Goal: Communication & Community: Connect with others

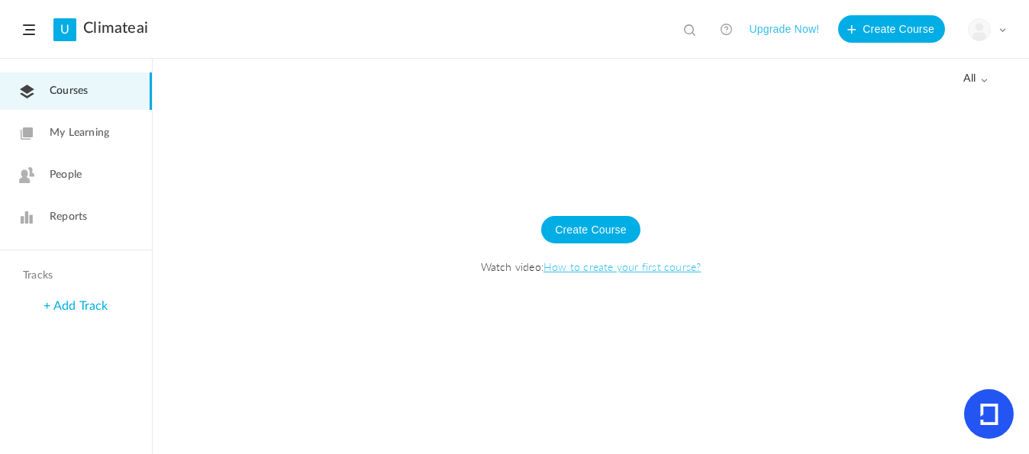
click at [1000, 32] on span at bounding box center [1003, 30] width 8 height 8
click at [50, 173] on span "People" at bounding box center [66, 175] width 32 height 16
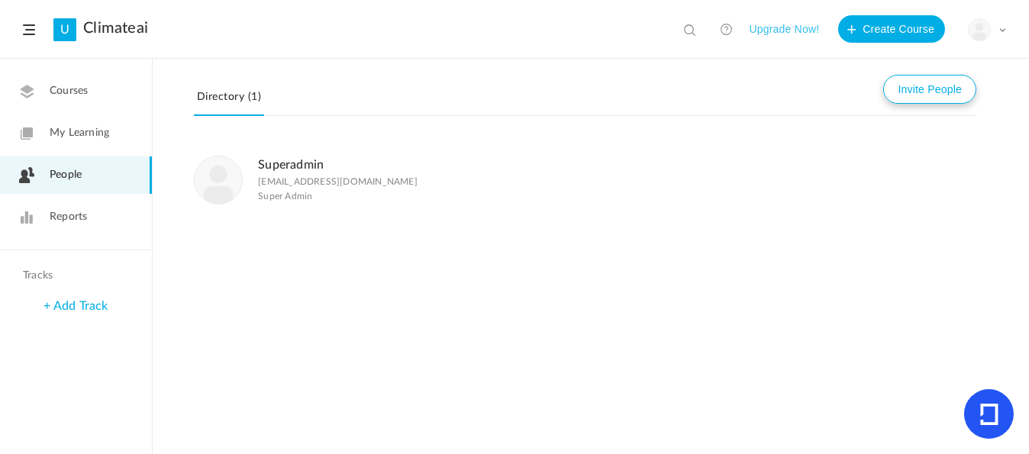
click at [910, 94] on button "Invite People" at bounding box center [930, 89] width 93 height 29
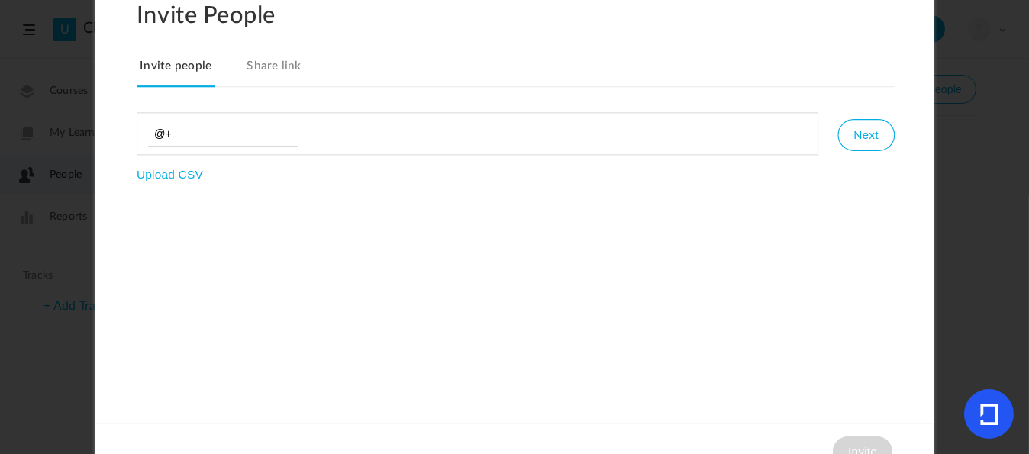
type input "@"
type input "s"
click at [172, 139] on input at bounding box center [222, 134] width 151 height 26
paste input "[EMAIL_ADDRESS][DOMAIN_NAME]"
type input "[EMAIL_ADDRESS][DOMAIN_NAME]"
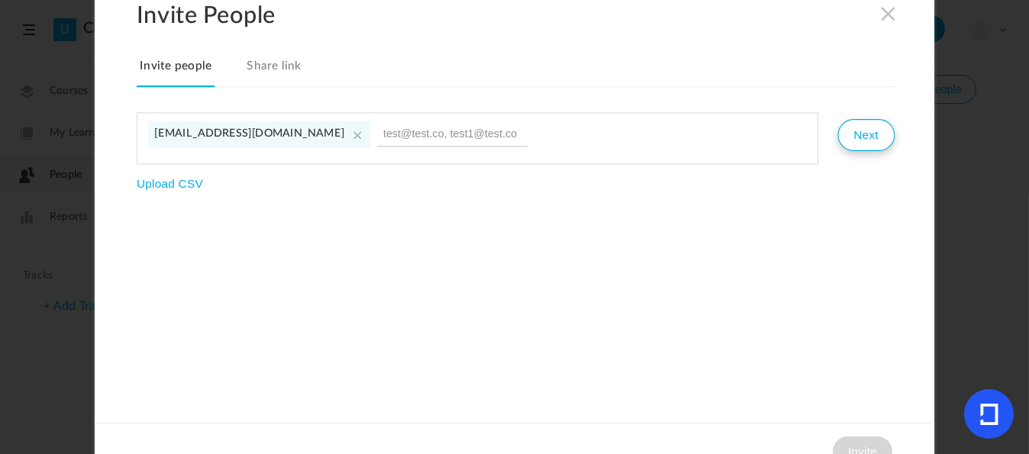
click at [871, 132] on button "Next" at bounding box center [866, 135] width 57 height 32
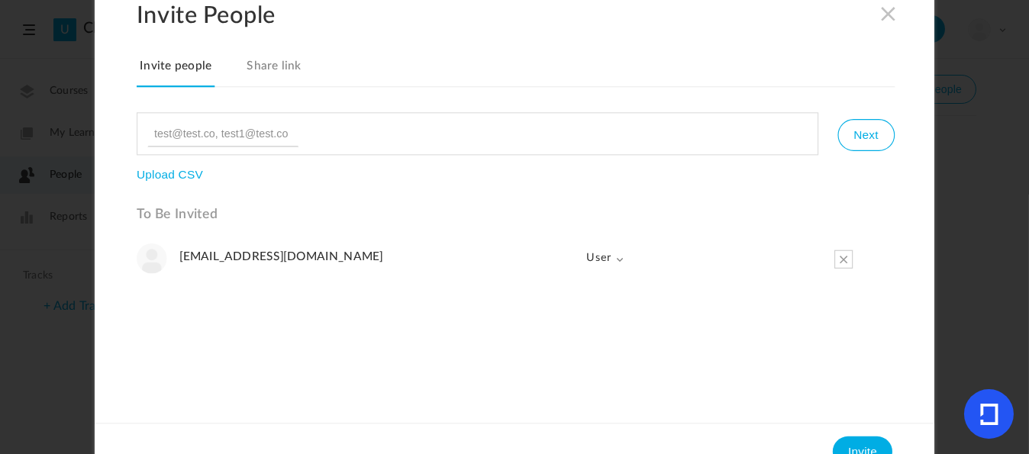
scroll to position [24, 0]
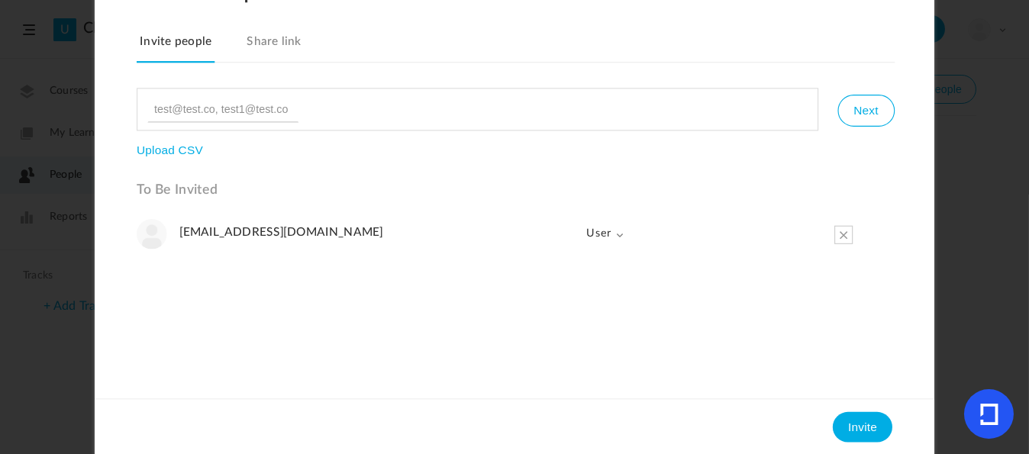
click at [616, 234] on span at bounding box center [620, 235] width 8 height 8
click at [570, 276] on link "Admin" at bounding box center [582, 267] width 82 height 31
click at [855, 418] on button "Invite" at bounding box center [863, 427] width 60 height 31
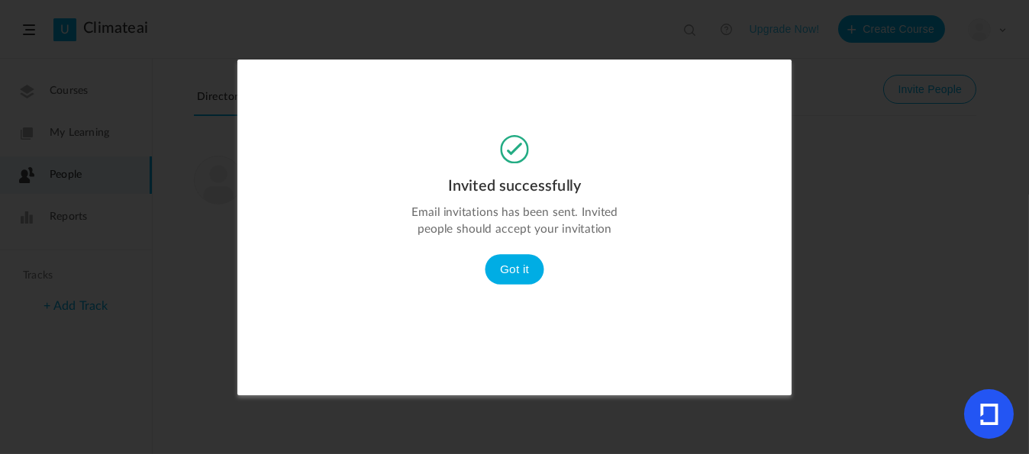
scroll to position [0, 0]
click at [504, 267] on button "Got it" at bounding box center [515, 269] width 60 height 31
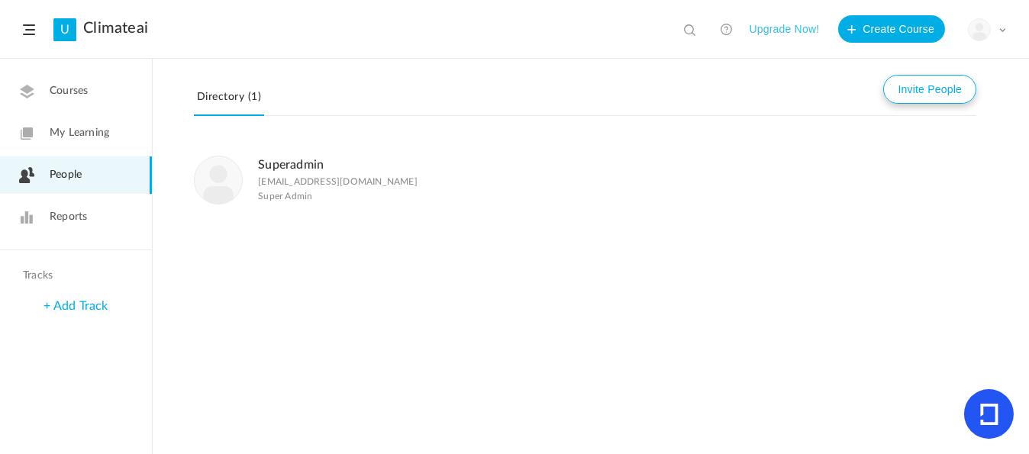
click at [899, 97] on button "Invite People" at bounding box center [930, 89] width 93 height 29
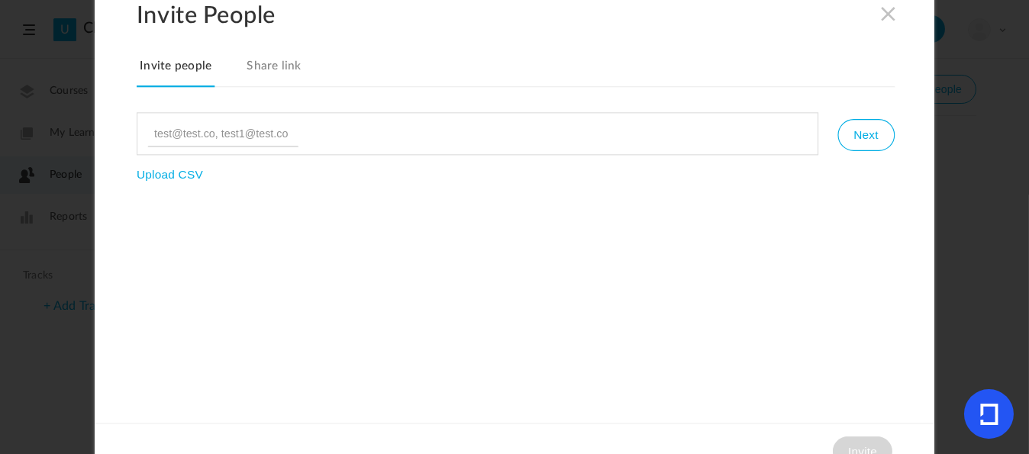
type input "[EMAIL_ADDRESS][DOMAIN_NAME]"
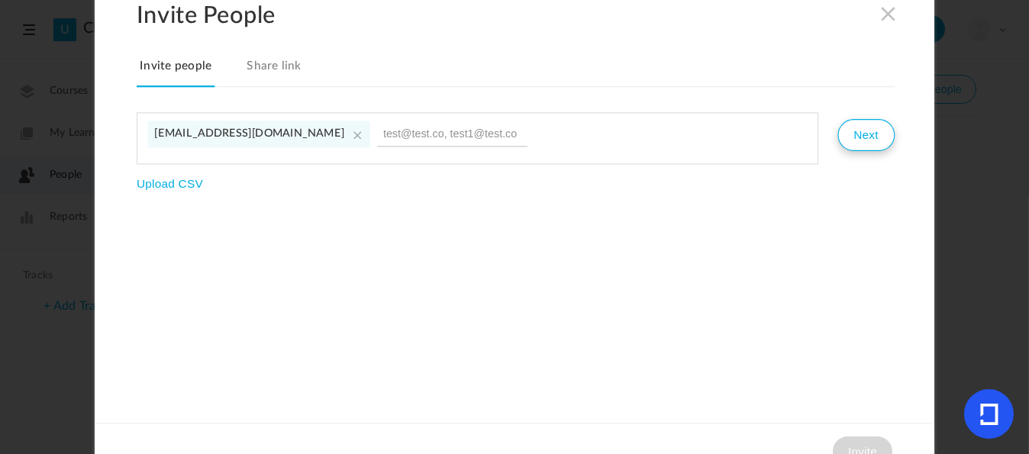
click at [864, 134] on button "Next" at bounding box center [866, 135] width 57 height 32
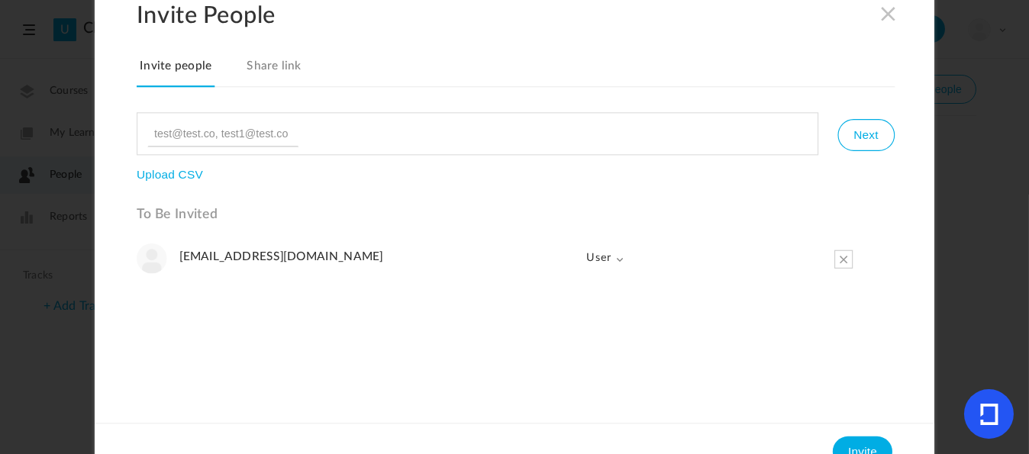
click at [612, 260] on span "User" at bounding box center [598, 258] width 51 height 31
click at [589, 293] on link "Admin" at bounding box center [582, 291] width 82 height 31
click at [848, 449] on button "Invite" at bounding box center [863, 451] width 60 height 31
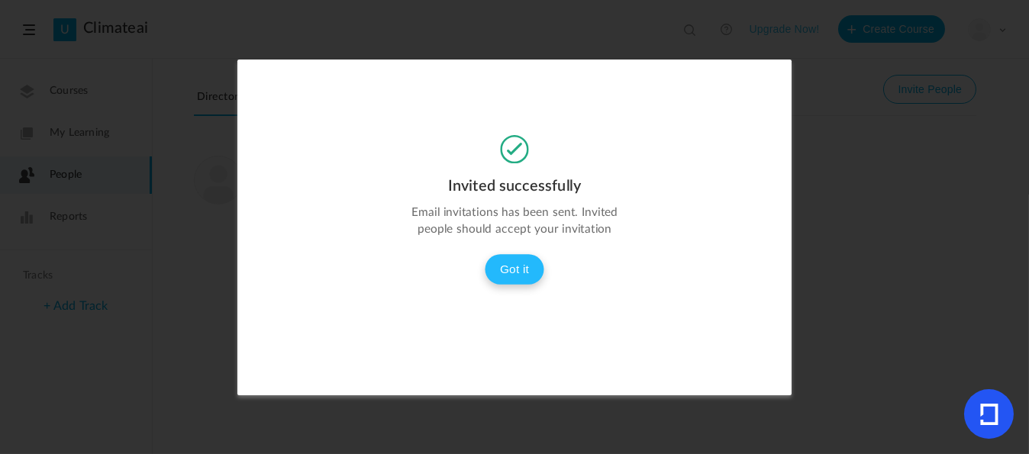
click at [510, 265] on button "Got it" at bounding box center [515, 269] width 60 height 31
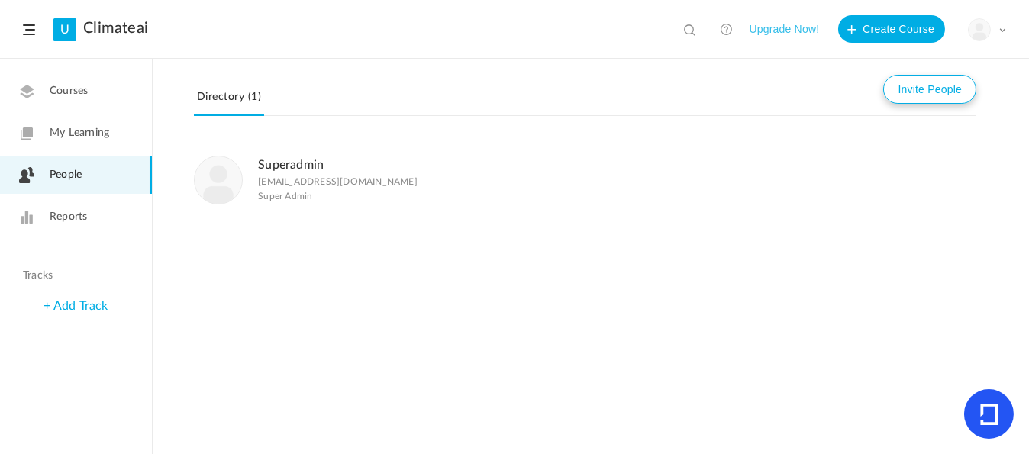
click at [912, 85] on button "Invite People" at bounding box center [930, 89] width 93 height 29
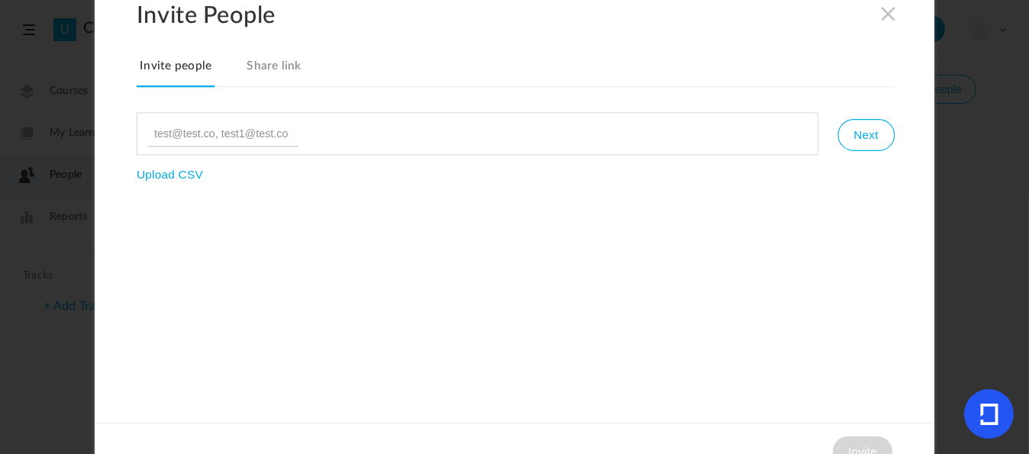
click at [232, 130] on input at bounding box center [222, 134] width 151 height 26
type input "[EMAIL_ADDRESS][DOMAIN_NAME]"
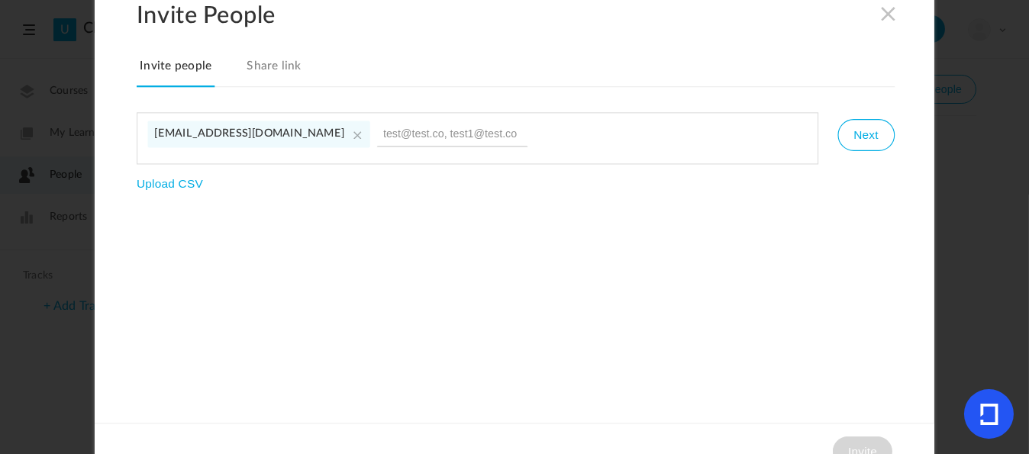
click at [257, 60] on link "Share link" at bounding box center [274, 71] width 61 height 32
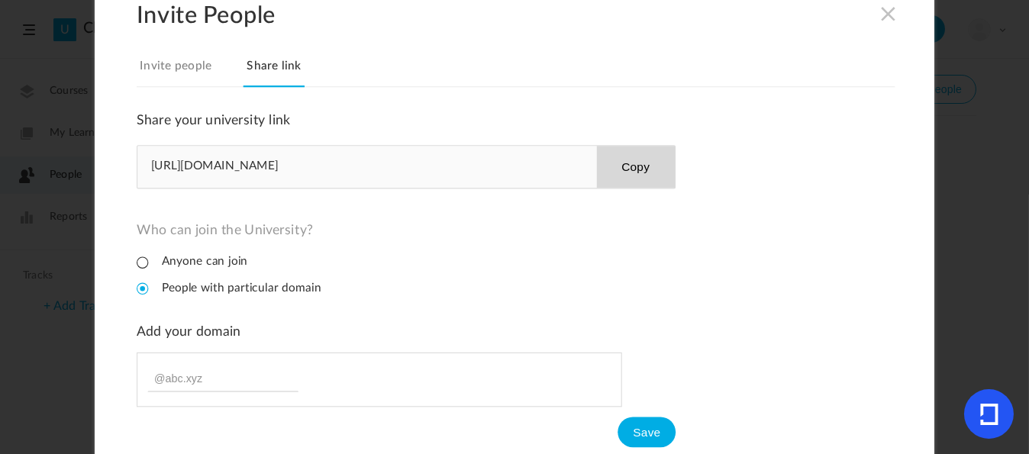
click at [181, 66] on link "Invite people" at bounding box center [176, 71] width 78 height 32
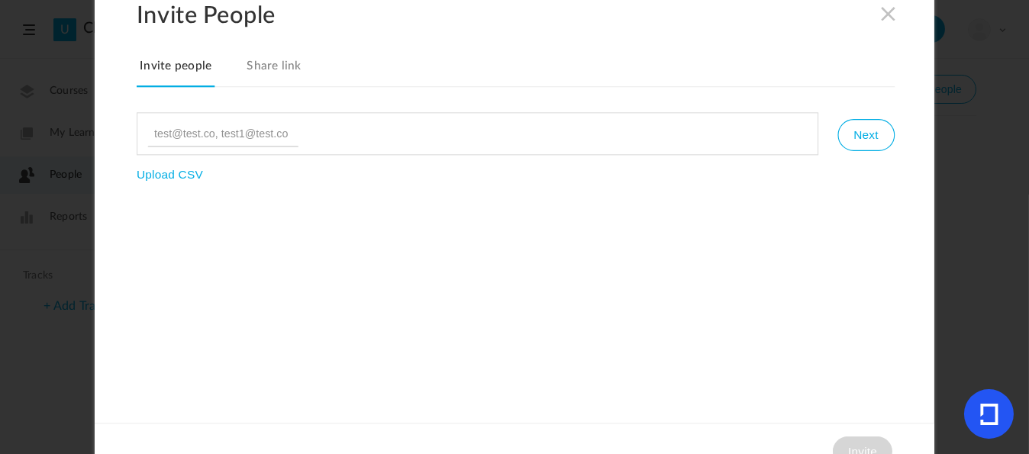
click at [167, 58] on link "Invite people" at bounding box center [176, 71] width 78 height 32
click at [167, 64] on link "Invite people" at bounding box center [176, 71] width 78 height 32
click at [178, 61] on link "Invite people" at bounding box center [176, 71] width 78 height 32
click at [170, 67] on link "Invite people" at bounding box center [176, 71] width 78 height 32
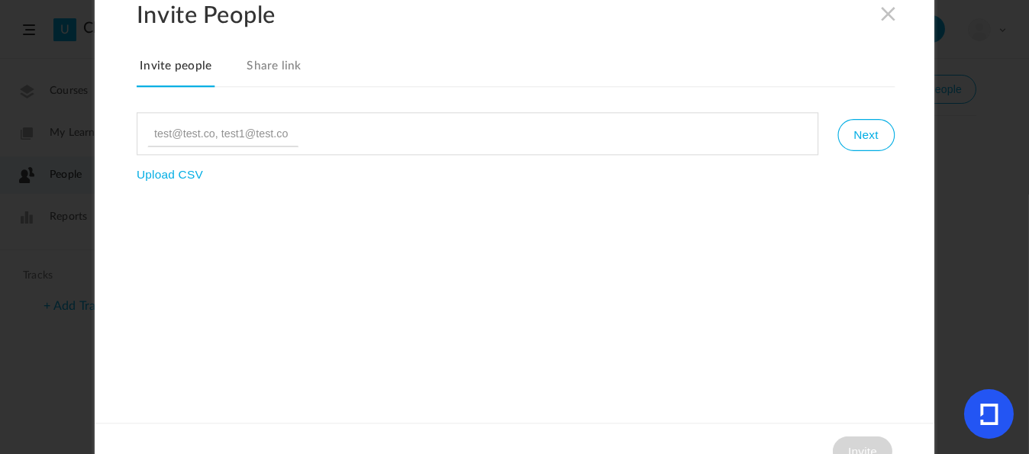
click at [170, 67] on link "Invite people" at bounding box center [176, 71] width 78 height 32
click at [883, 18] on h2 "Invite People" at bounding box center [536, 15] width 798 height 28
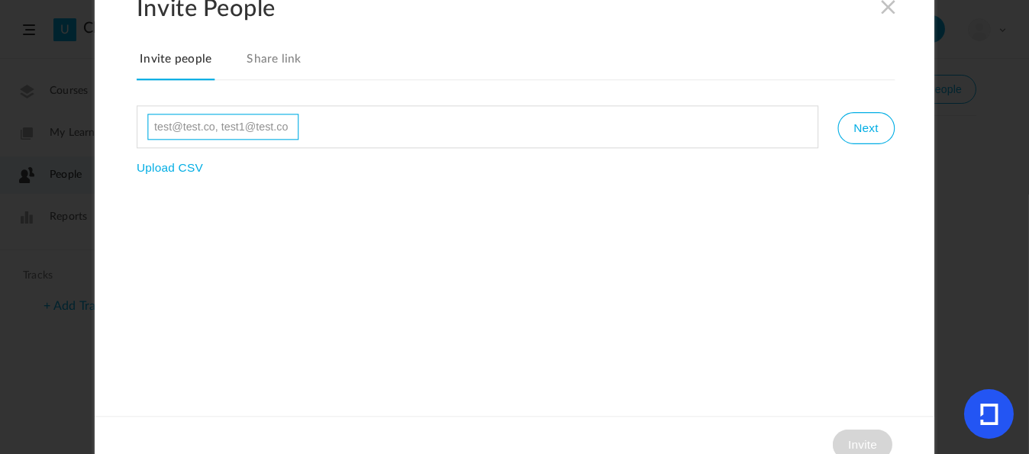
click at [273, 128] on input at bounding box center [222, 127] width 151 height 26
paste input "[EMAIL_ADDRESS][DOMAIN_NAME]"
type input "[EMAIL_ADDRESS][DOMAIN_NAME]"
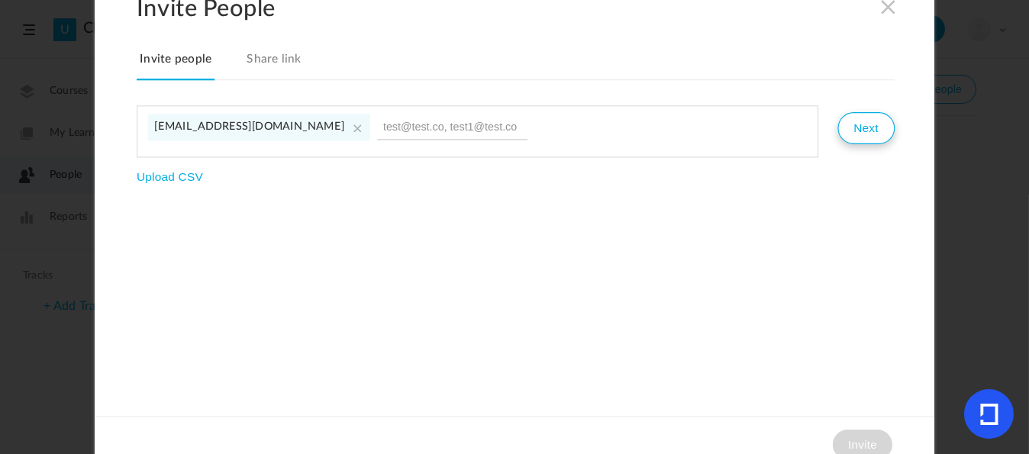
click at [856, 127] on button "Next" at bounding box center [866, 128] width 57 height 32
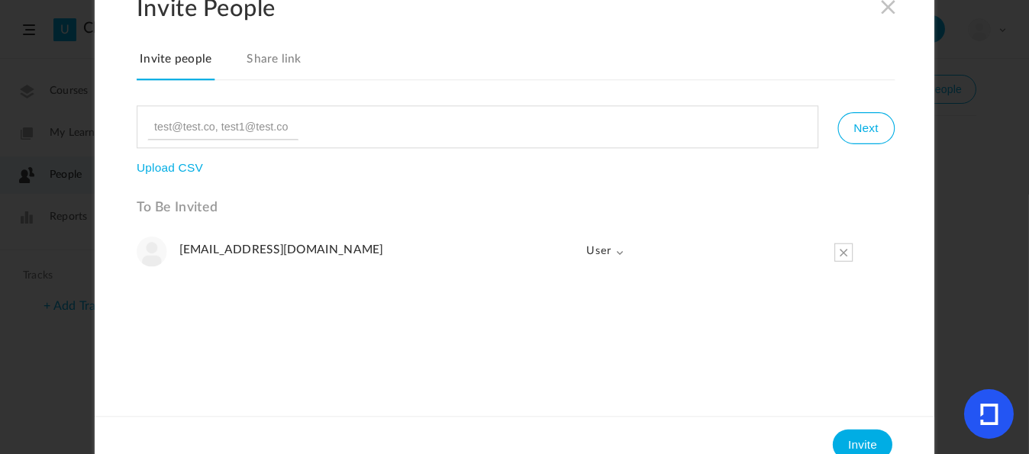
click at [633, 244] on li "[EMAIL_ADDRESS][DOMAIN_NAME] User Admin User" at bounding box center [495, 251] width 716 height 31
click at [612, 254] on span "User" at bounding box center [598, 251] width 51 height 31
click at [567, 286] on link "Admin" at bounding box center [582, 285] width 82 height 31
click at [860, 444] on button "Invite" at bounding box center [863, 444] width 60 height 31
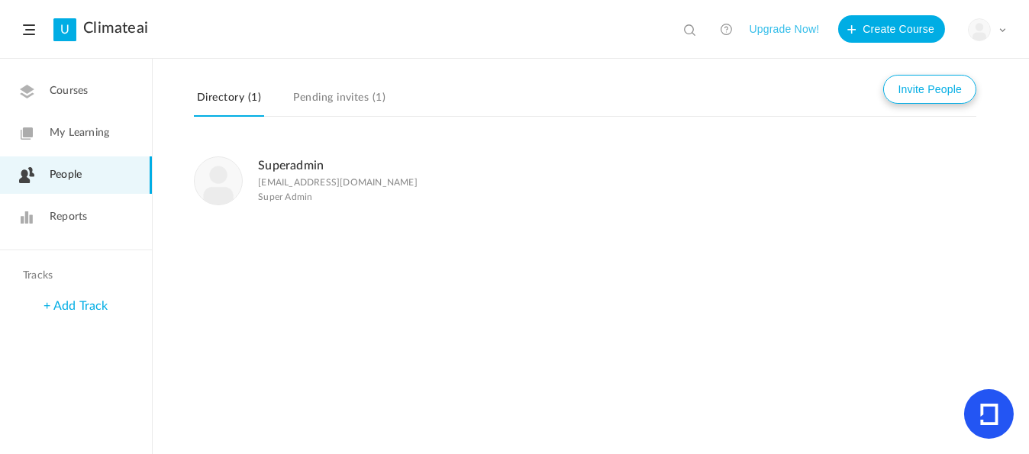
click at [913, 91] on button "Invite People" at bounding box center [930, 89] width 93 height 29
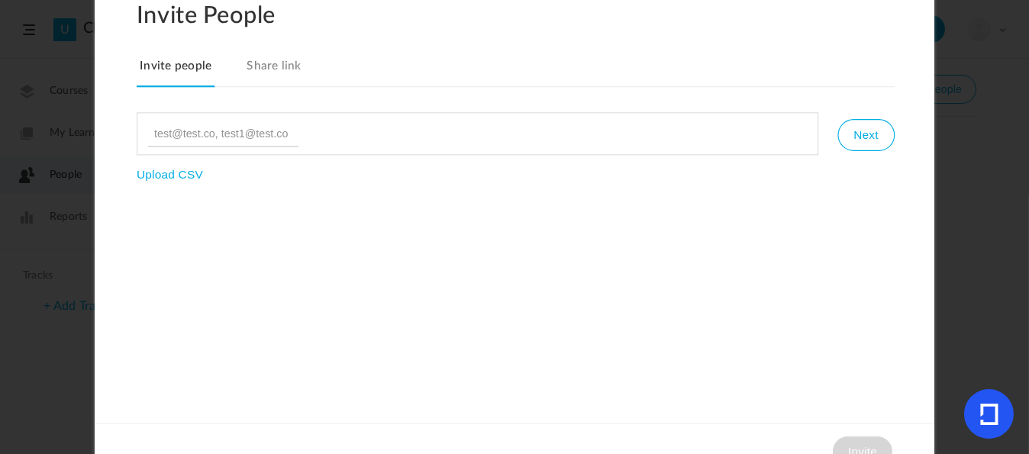
type input "[EMAIL_ADDRESS][DOMAIN_NAME]"
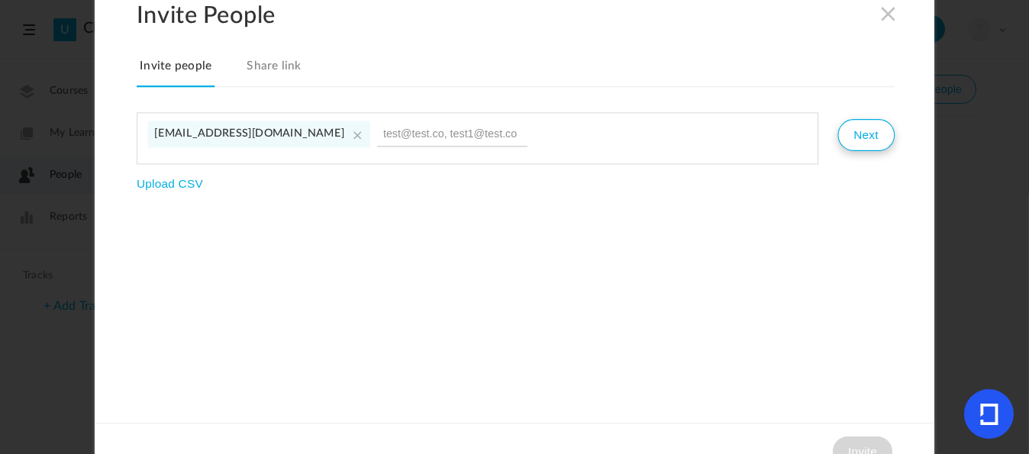
click at [867, 127] on button "Next" at bounding box center [866, 135] width 57 height 32
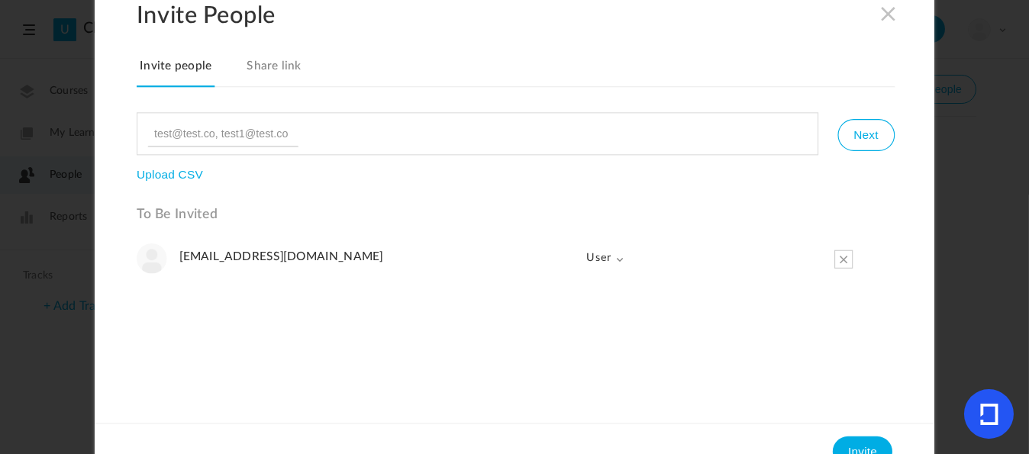
click at [617, 259] on span at bounding box center [620, 259] width 8 height 8
click at [580, 285] on link "Admin" at bounding box center [582, 291] width 82 height 31
click at [860, 450] on button "Invite" at bounding box center [863, 451] width 60 height 31
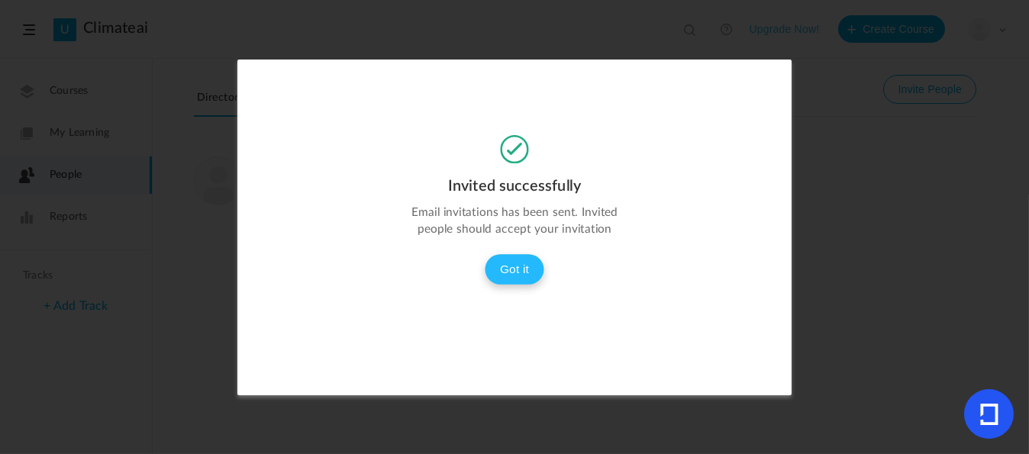
click at [519, 267] on button "Got it" at bounding box center [515, 269] width 60 height 31
